Goal: Register for event/course

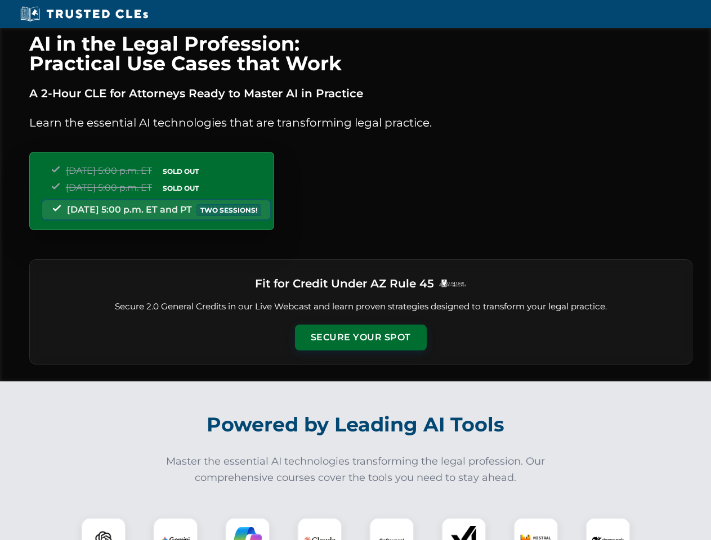
click at [360, 338] on button "Secure Your Spot" at bounding box center [361, 338] width 132 height 26
click at [104, 529] on img at bounding box center [103, 540] width 33 height 33
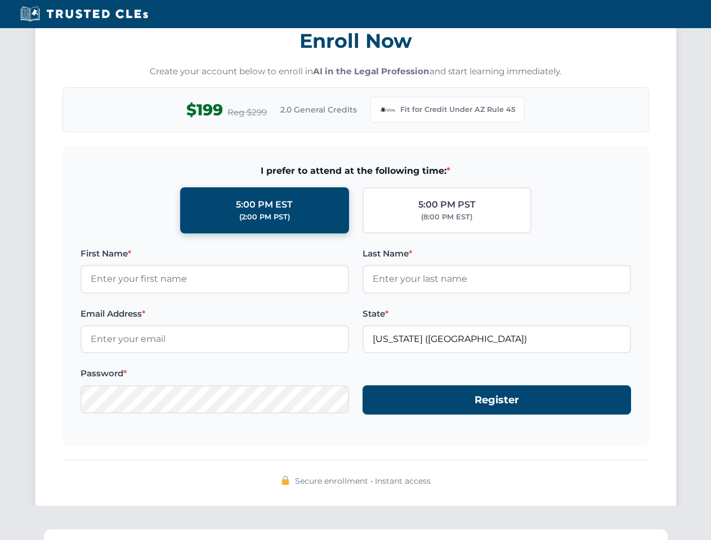
scroll to position [1097, 0]
